Goal: Task Accomplishment & Management: Manage account settings

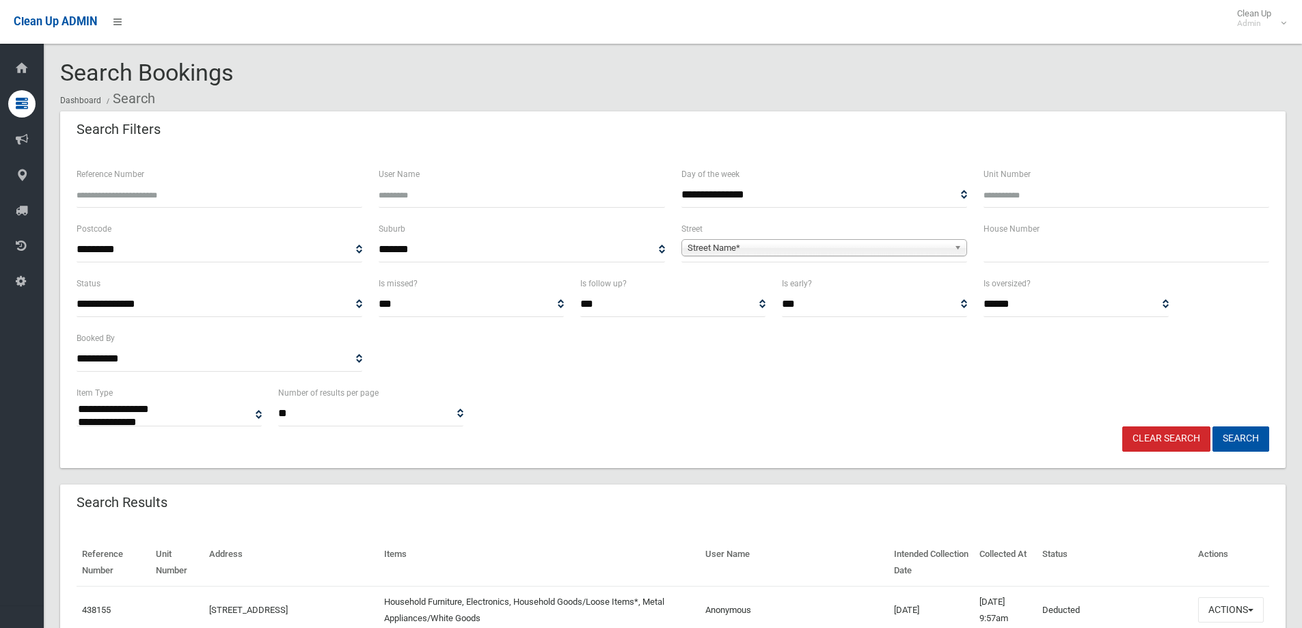
select select
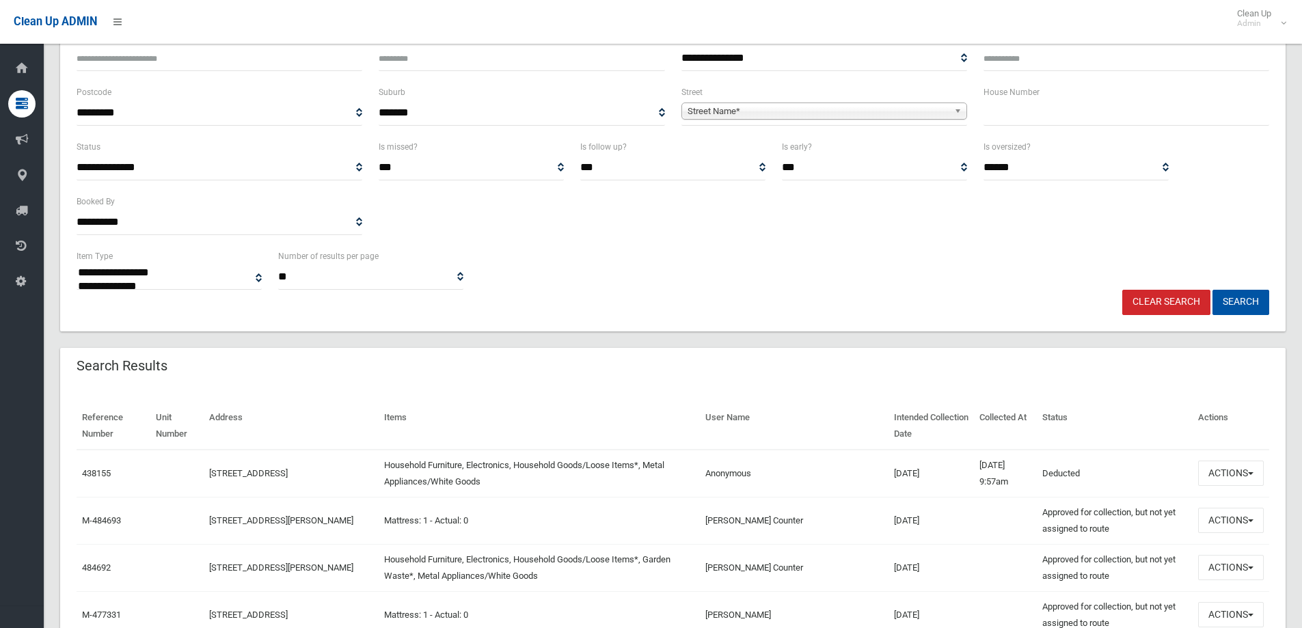
click at [701, 109] on span "Street Name*" at bounding box center [818, 111] width 261 height 16
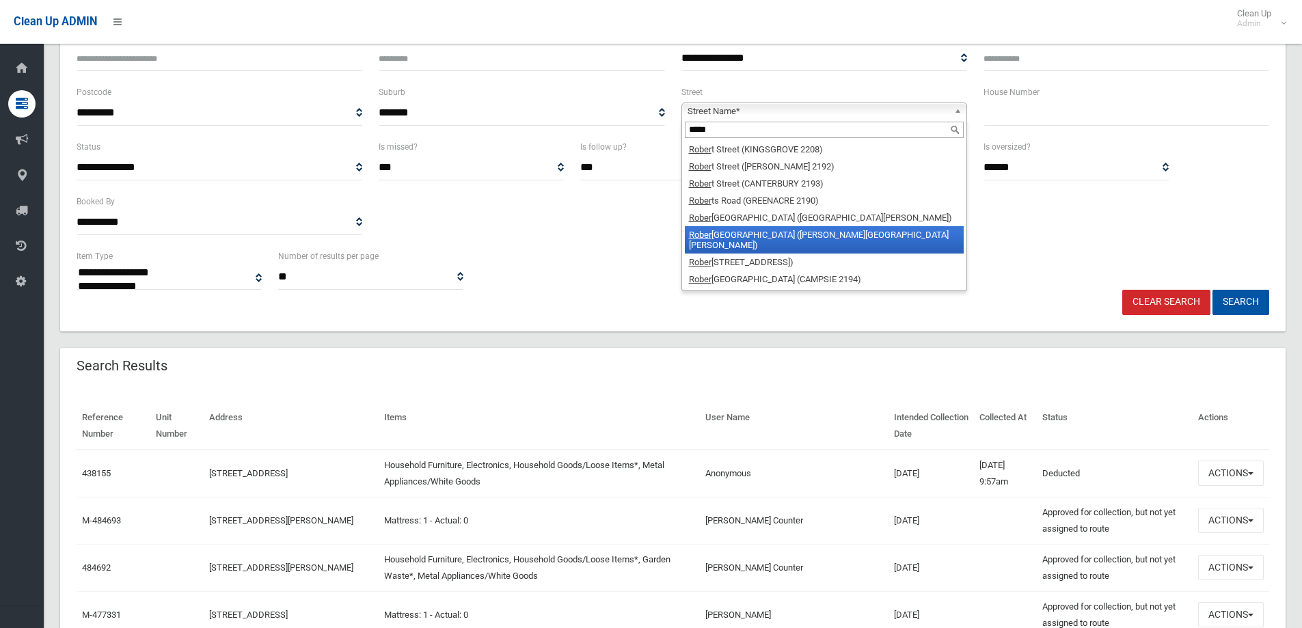
type input "*****"
click at [828, 239] on li "Rober tson Road (CHESTER HILL 2162)" at bounding box center [824, 239] width 279 height 27
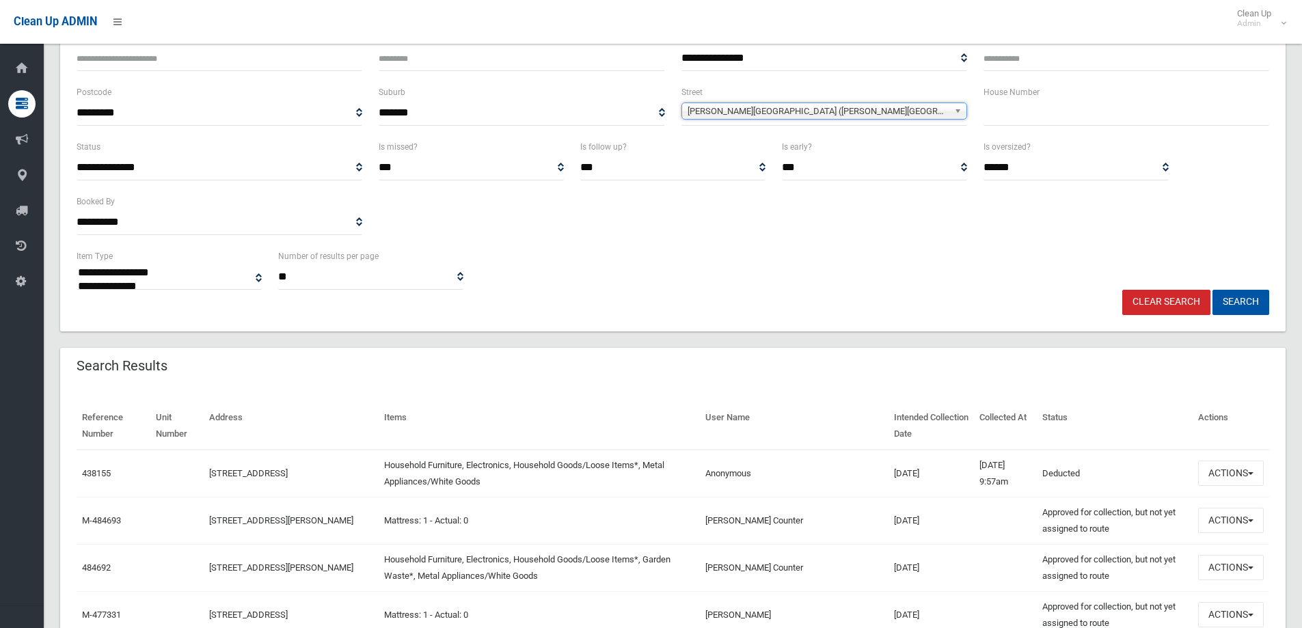
click at [1026, 124] on input "text" at bounding box center [1126, 112] width 286 height 25
type input "**"
click at [1234, 299] on button "Search" at bounding box center [1240, 302] width 57 height 25
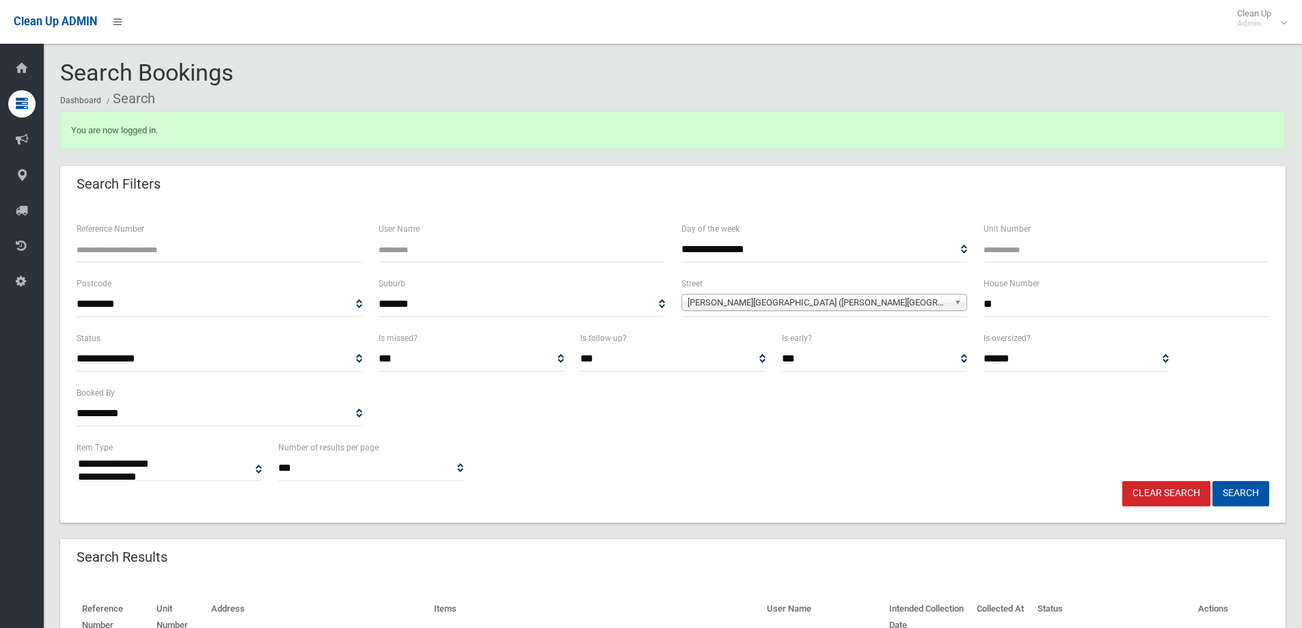
select select
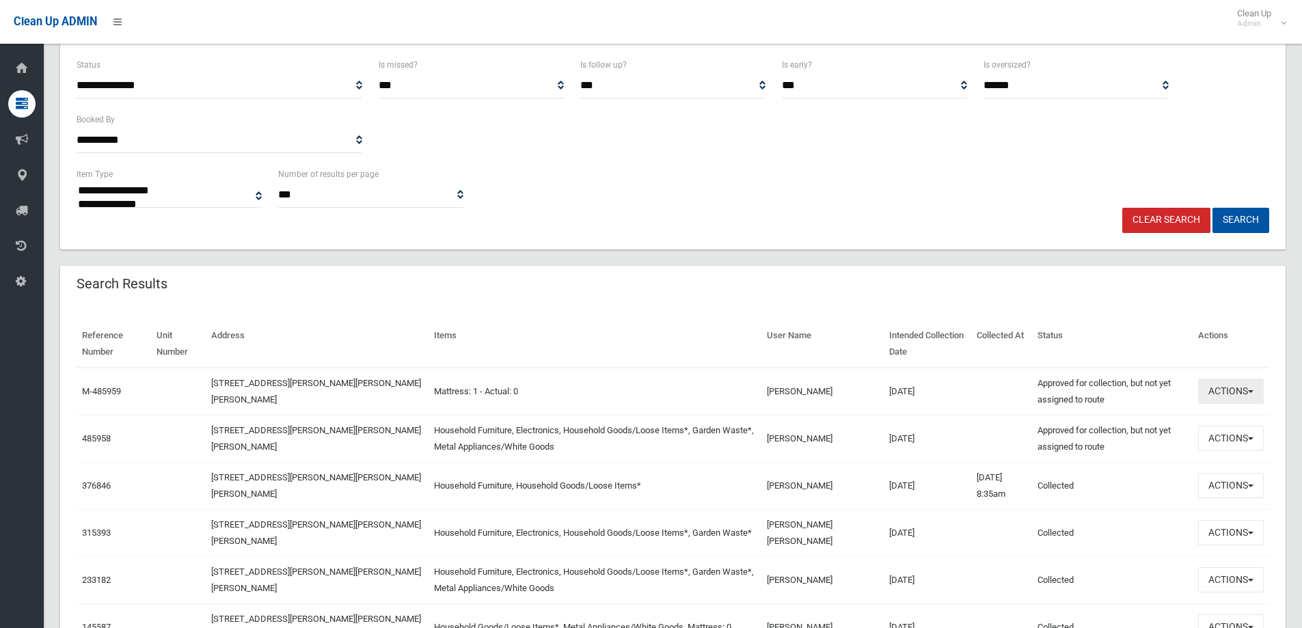
click at [1238, 394] on button "Actions" at bounding box center [1231, 391] width 66 height 25
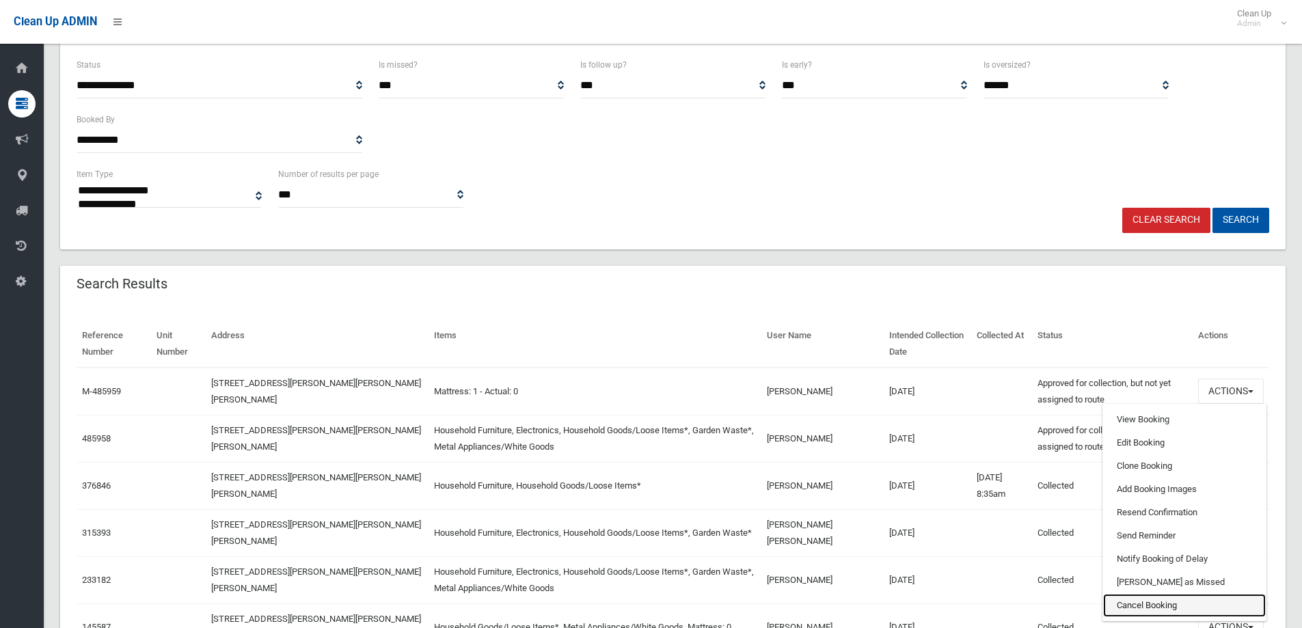
click at [1157, 607] on link "Cancel Booking" at bounding box center [1184, 605] width 163 height 23
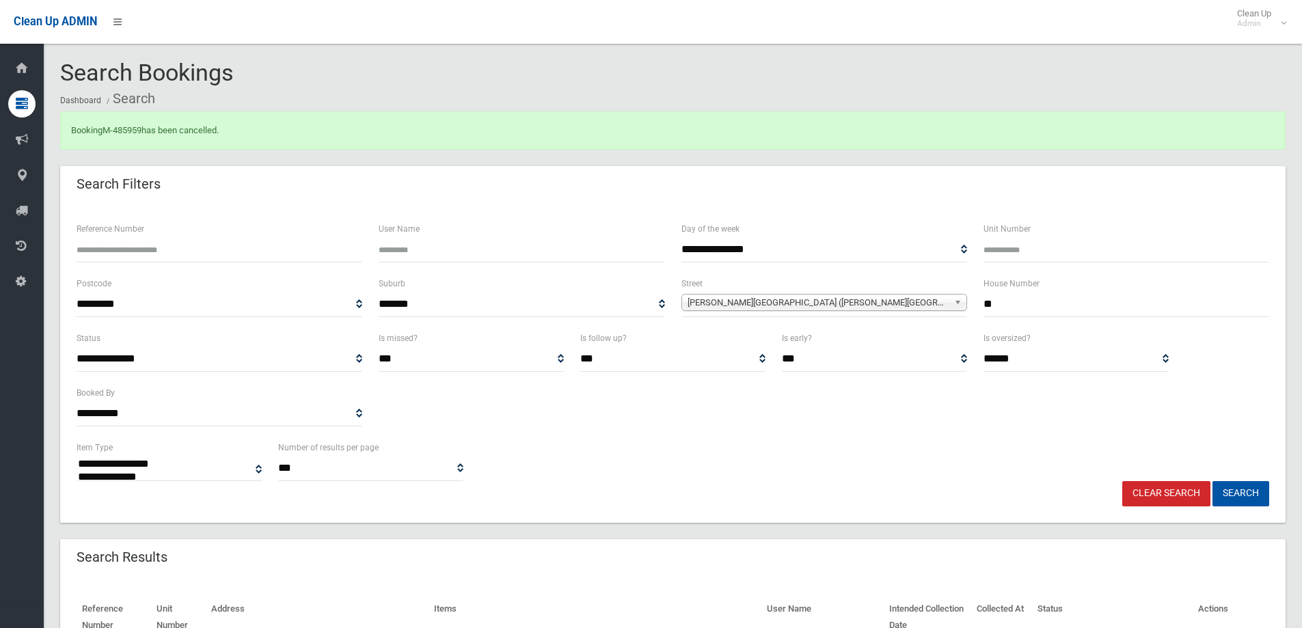
select select
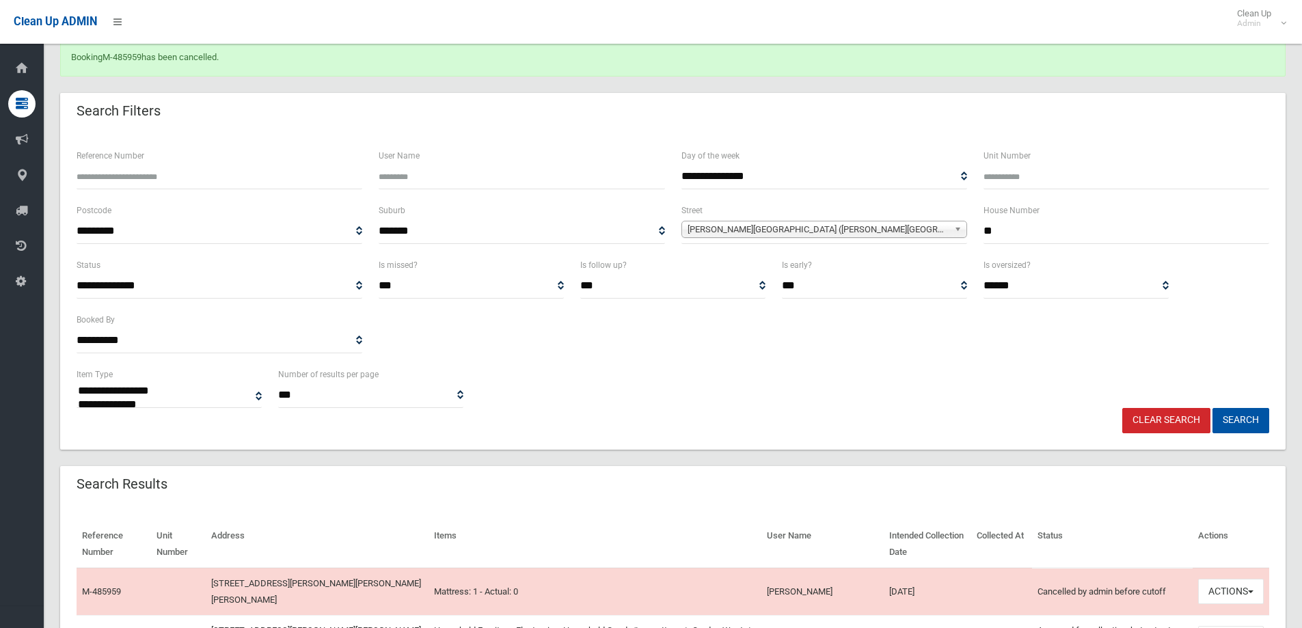
scroll to position [273, 0]
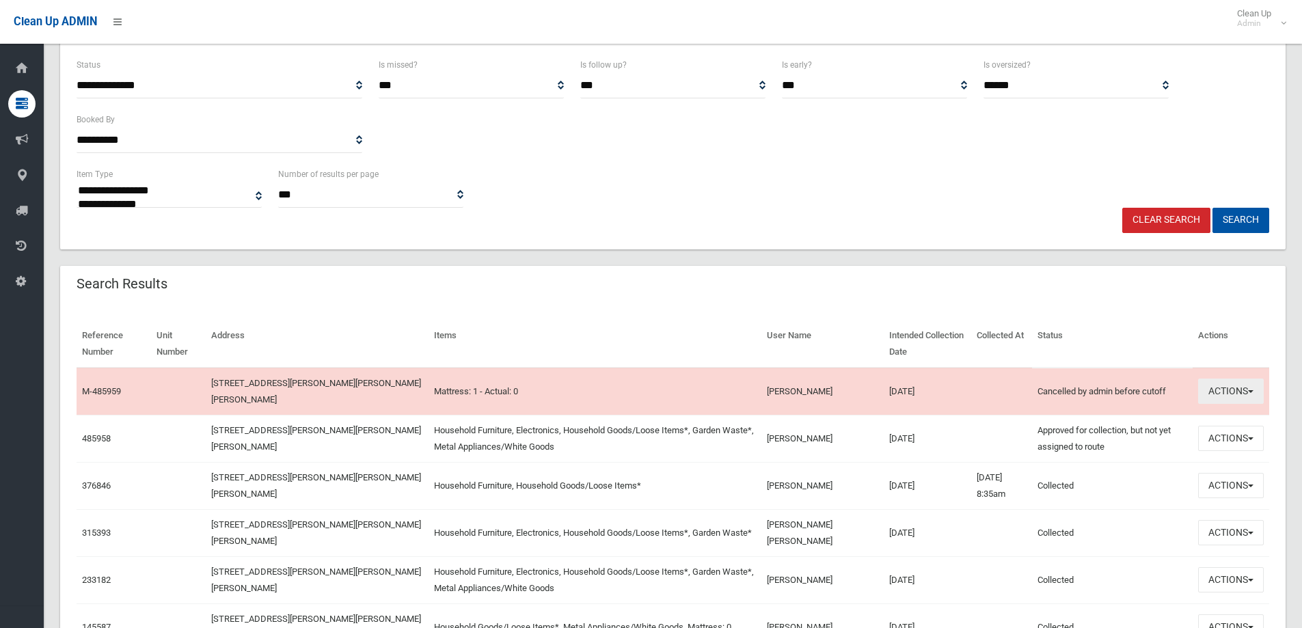
click at [1251, 388] on button "Actions" at bounding box center [1231, 391] width 66 height 25
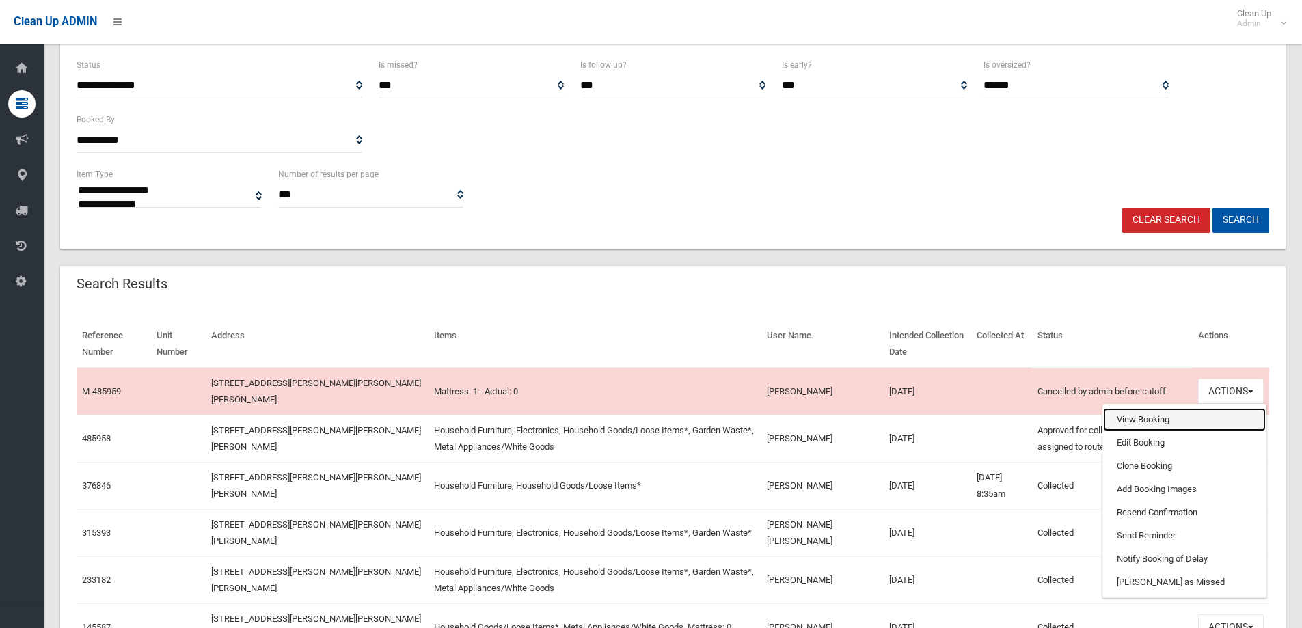
click at [1152, 419] on link "View Booking" at bounding box center [1184, 419] width 163 height 23
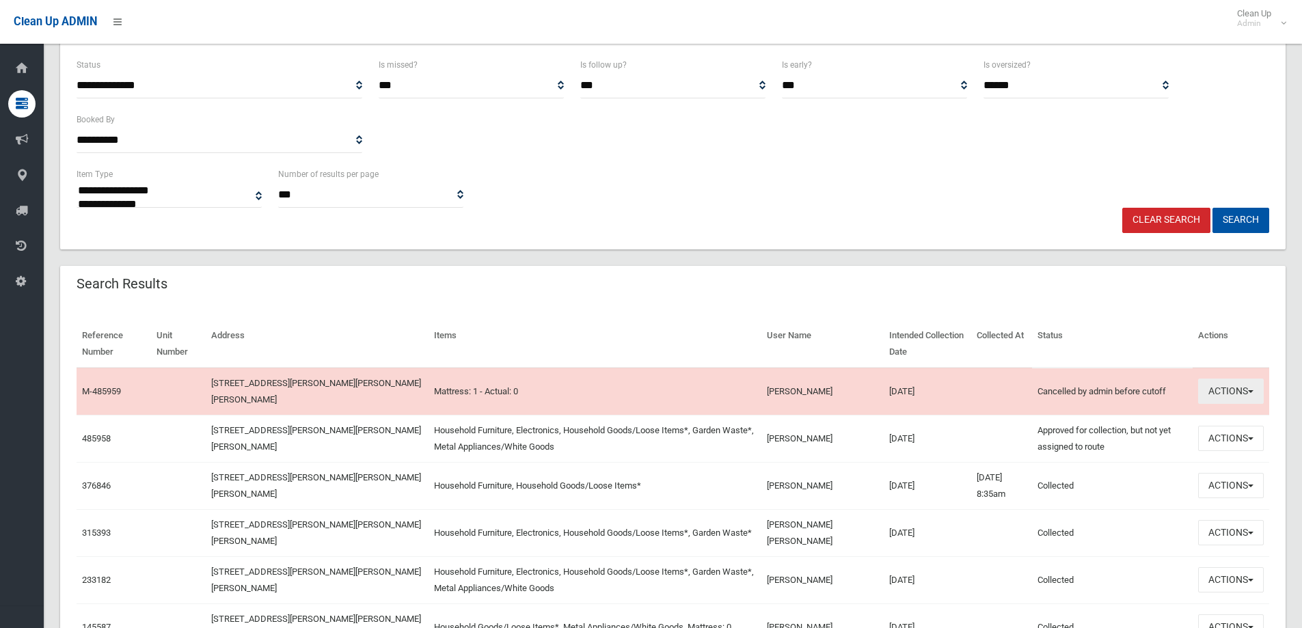
click at [1232, 396] on button "Actions" at bounding box center [1231, 391] width 66 height 25
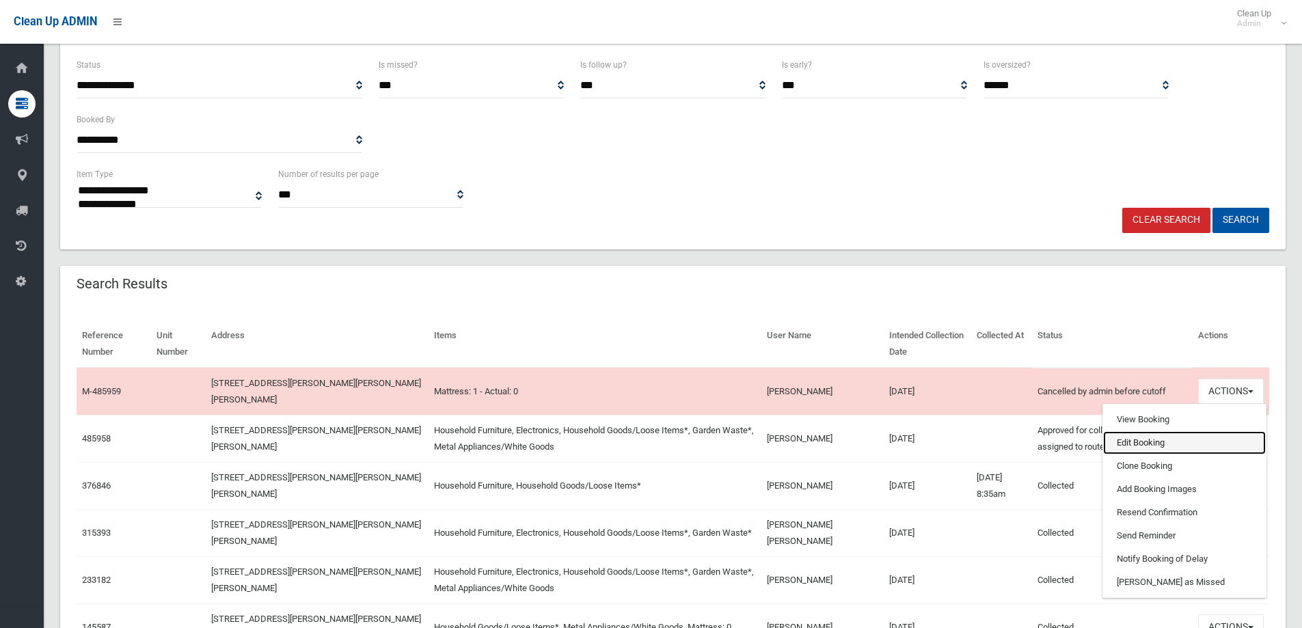
click at [1137, 441] on link "Edit Booking" at bounding box center [1184, 442] width 163 height 23
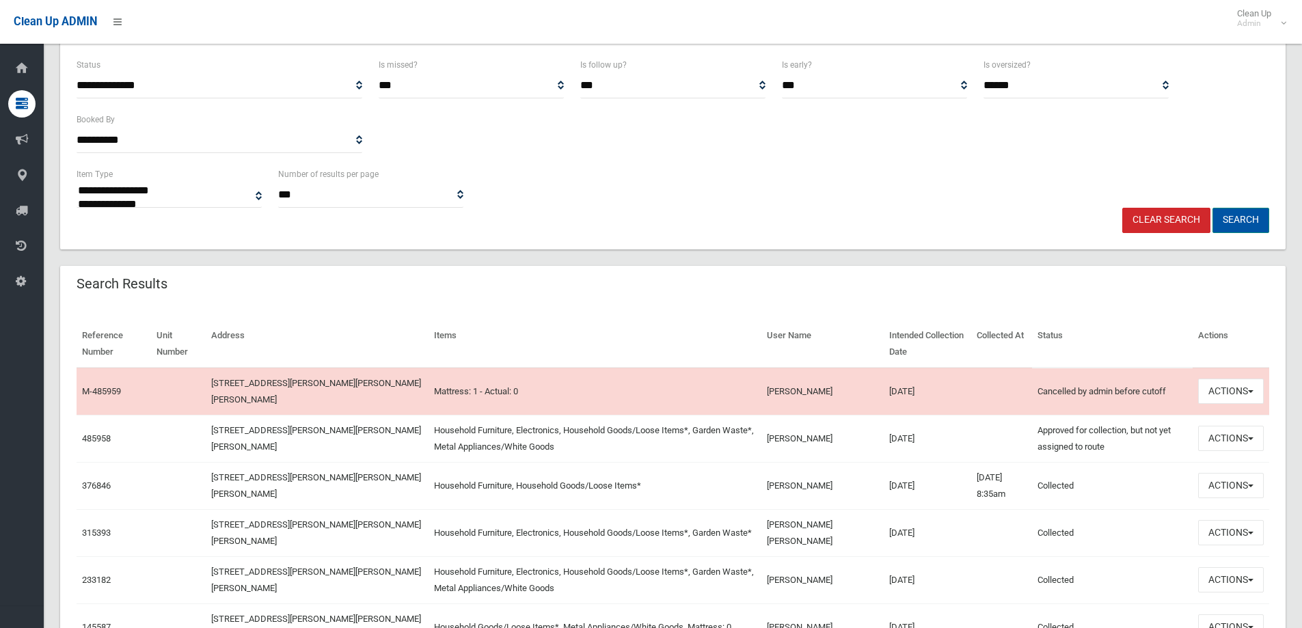
click at [1251, 223] on button "Search" at bounding box center [1240, 220] width 57 height 25
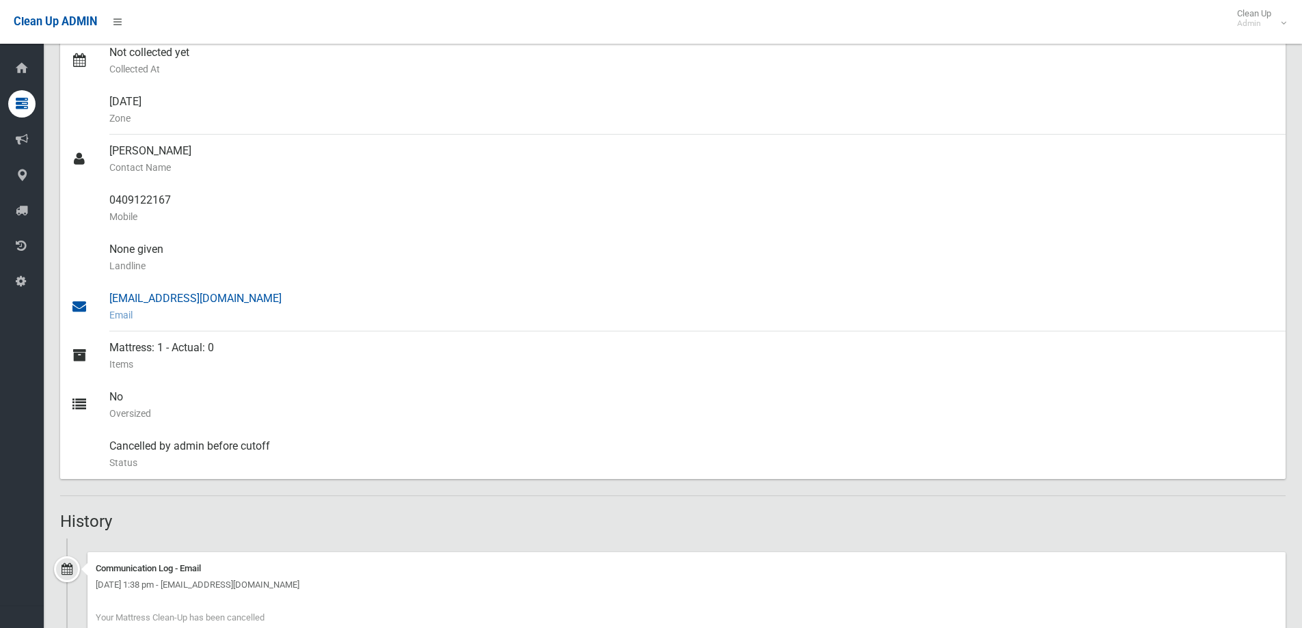
scroll to position [252, 0]
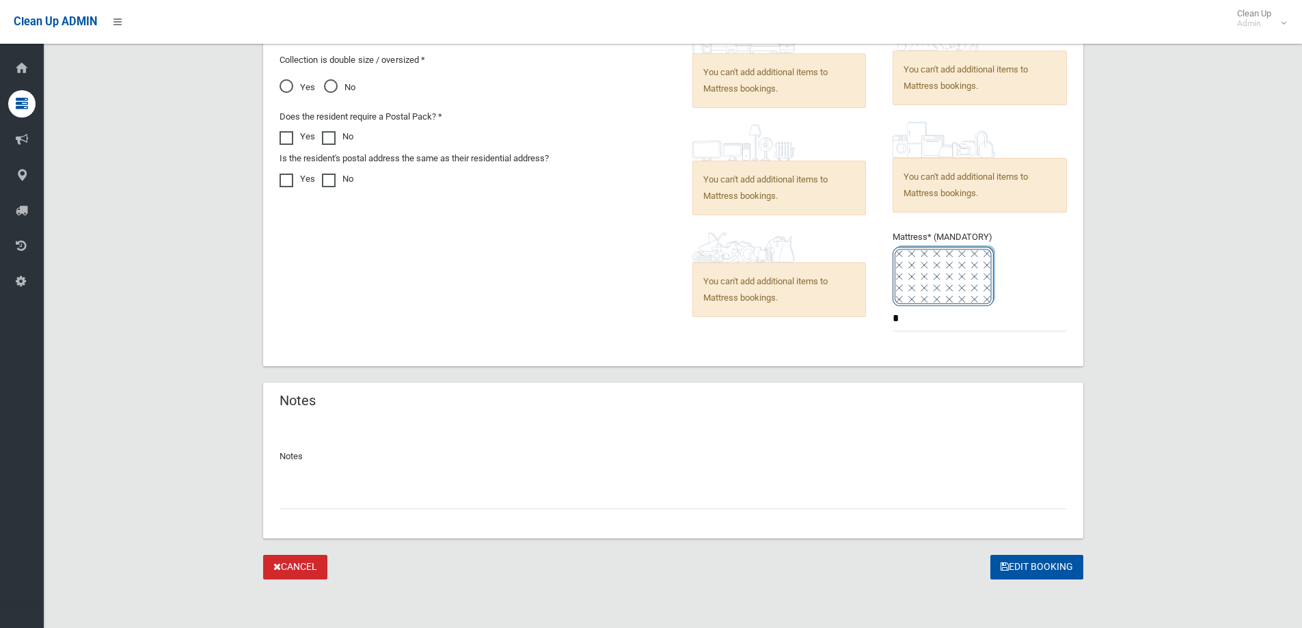
scroll to position [801, 0]
click at [333, 495] on input "text" at bounding box center [673, 495] width 787 height 25
drag, startPoint x: 929, startPoint y: 318, endPoint x: 868, endPoint y: 318, distance: 60.8
click at [868, 318] on div "Items to be Collected * You can't add additional items to Mattress bookings. *" at bounding box center [874, 170] width 402 height 358
click at [322, 504] on input "text" at bounding box center [673, 495] width 787 height 25
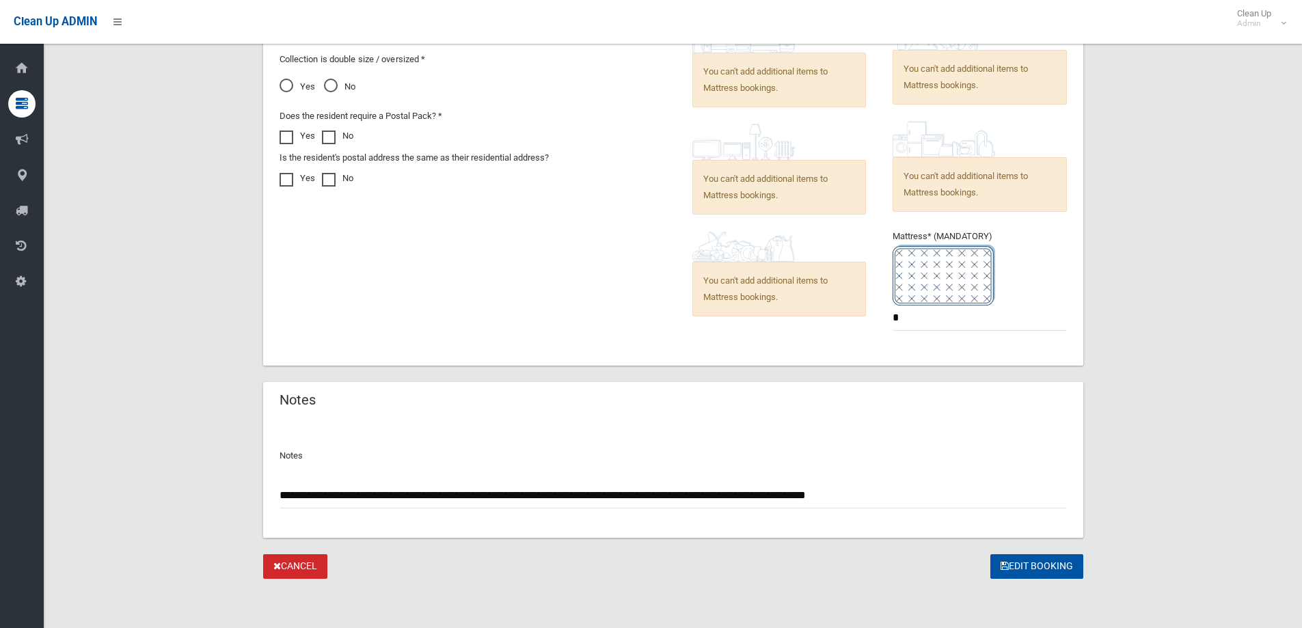
click at [687, 500] on input "**********" at bounding box center [673, 495] width 787 height 25
type input "**********"
click at [1021, 561] on button "Edit Booking" at bounding box center [1036, 566] width 93 height 25
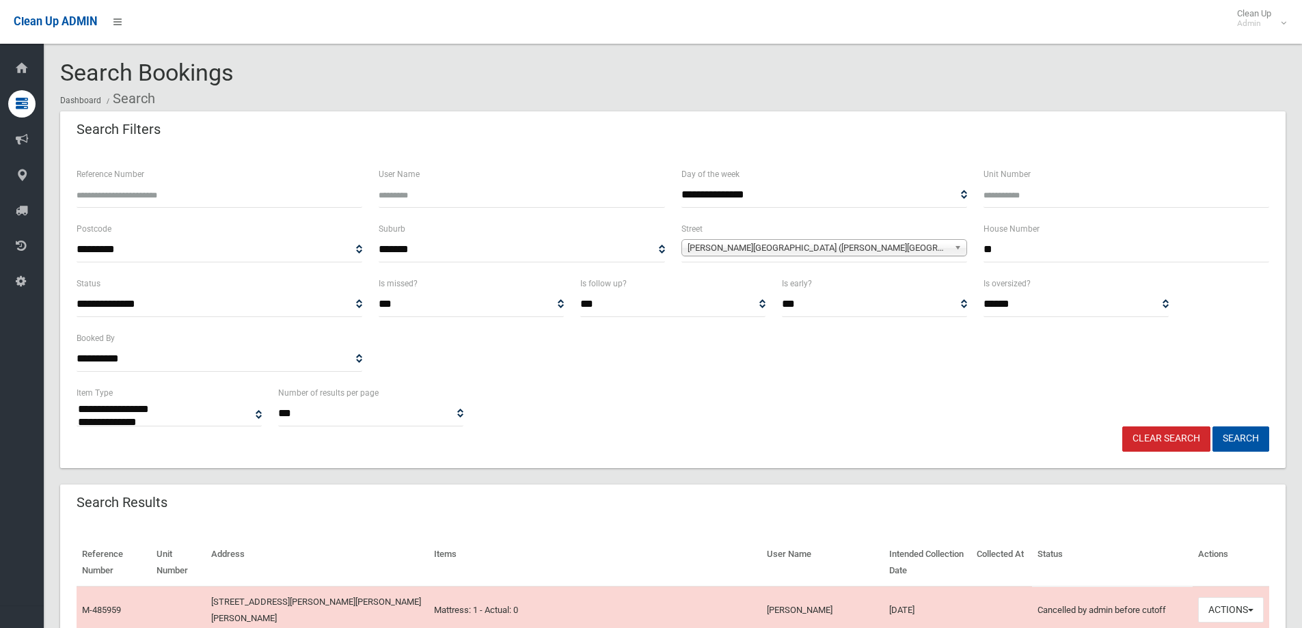
select select
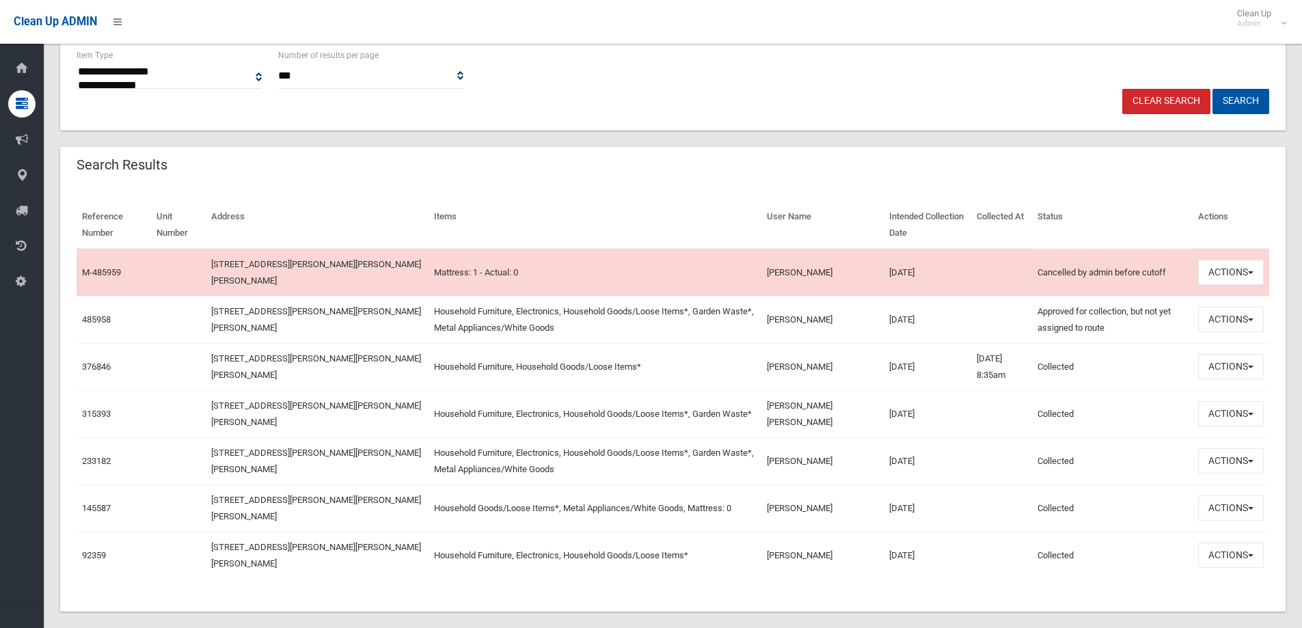
scroll to position [342, 0]
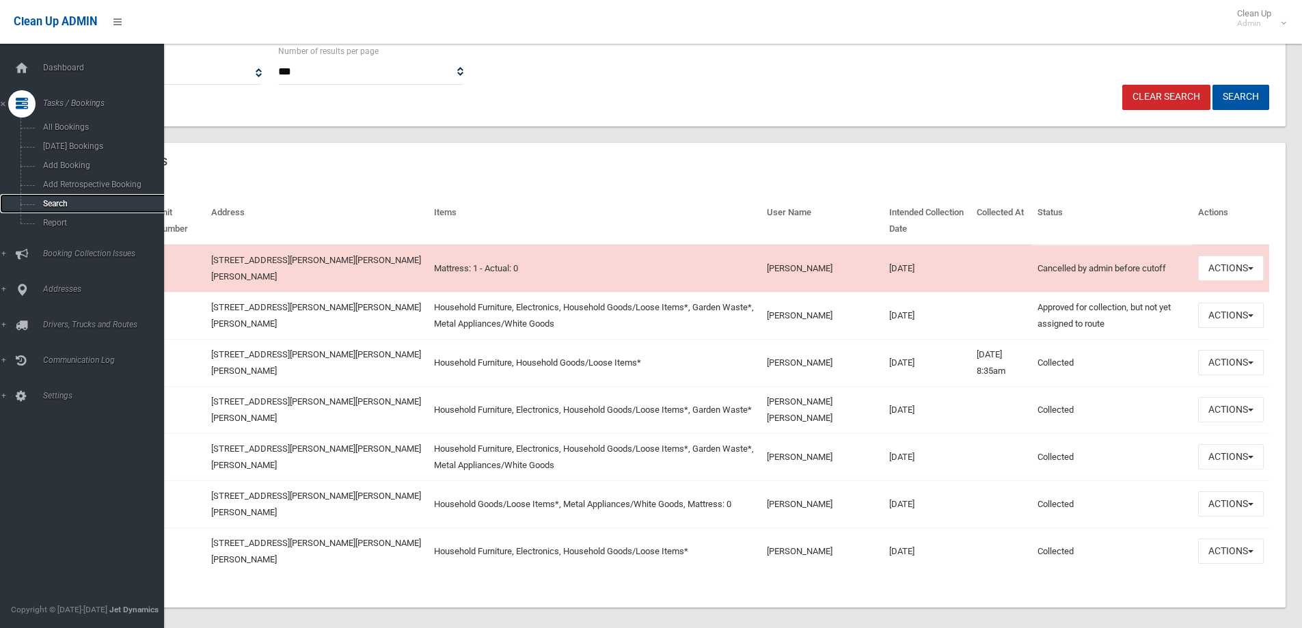
click at [60, 202] on span "Search" at bounding box center [101, 204] width 124 height 10
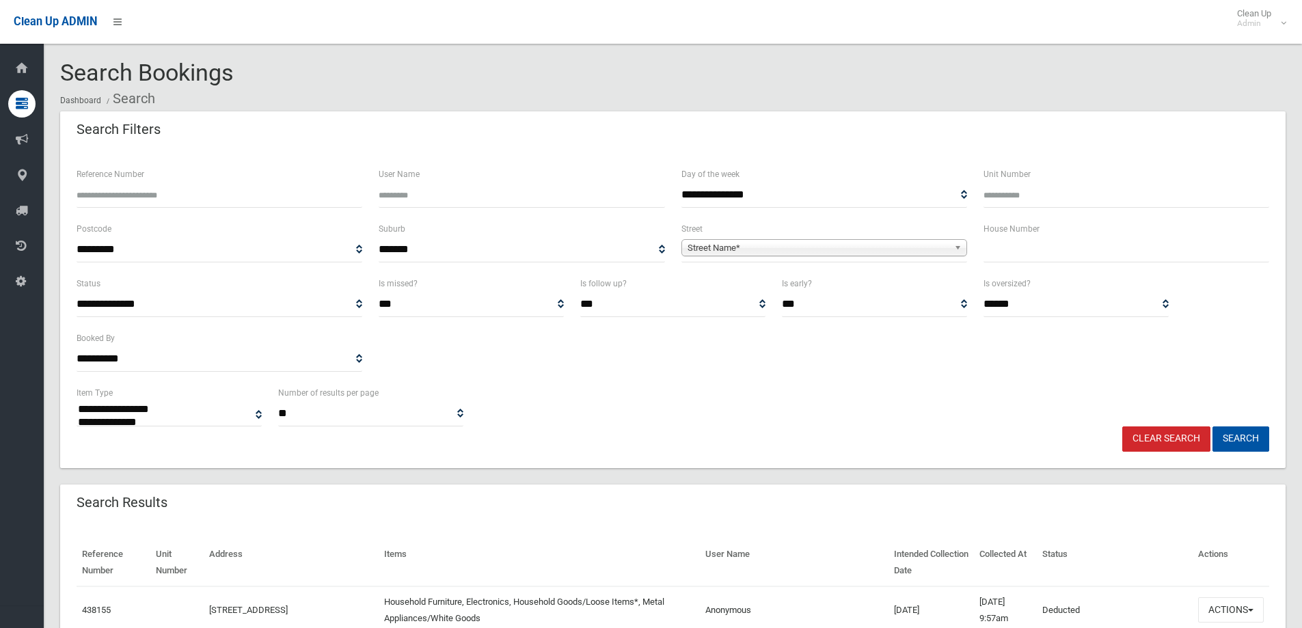
select select
